Goal: Register for event/course

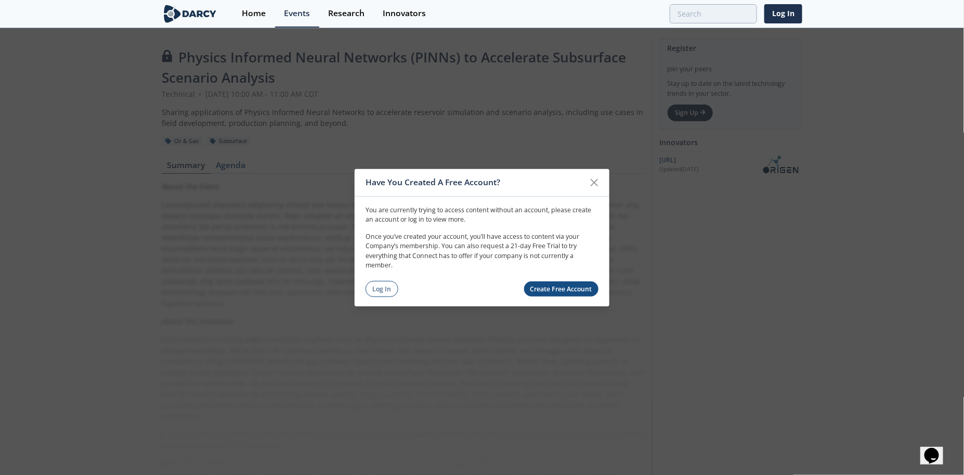
drag, startPoint x: 384, startPoint y: 289, endPoint x: 422, endPoint y: 311, distance: 43.1
click at [384, 289] on link "Log In" at bounding box center [382, 289] width 33 height 16
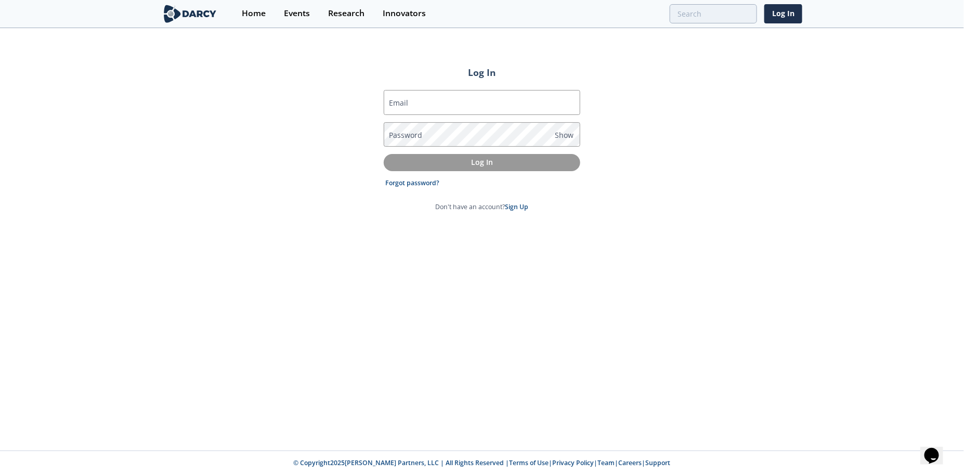
click at [566, 474] on com-1password-button at bounding box center [482, 475] width 964 height 0
type input "[PERSON_NAME][EMAIL_ADDRESS][PERSON_NAME][PERSON_NAME][DOMAIN_NAME]"
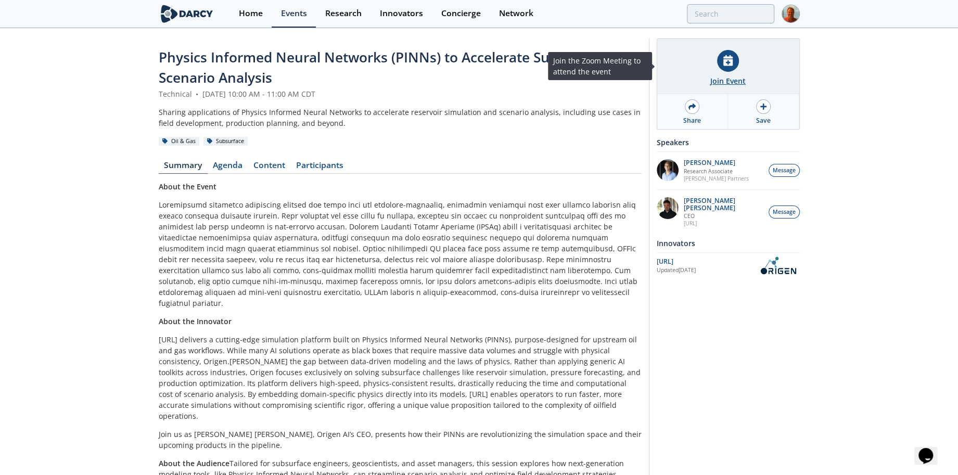
click at [728, 72] on div "Join Event" at bounding box center [728, 66] width 142 height 55
click at [735, 75] on div "Join Event" at bounding box center [727, 80] width 35 height 11
click at [716, 80] on div "Join Event" at bounding box center [727, 80] width 35 height 11
